Goal: Transaction & Acquisition: Purchase product/service

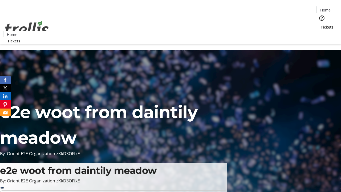
click at [321, 24] on span "Tickets" at bounding box center [327, 27] width 13 height 6
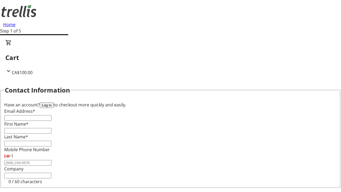
type input "FREE"
type input "[PERSON_NAME][EMAIL_ADDRESS][DOMAIN_NAME]"
type input "[PERSON_NAME]"
